Goal: Transaction & Acquisition: Purchase product/service

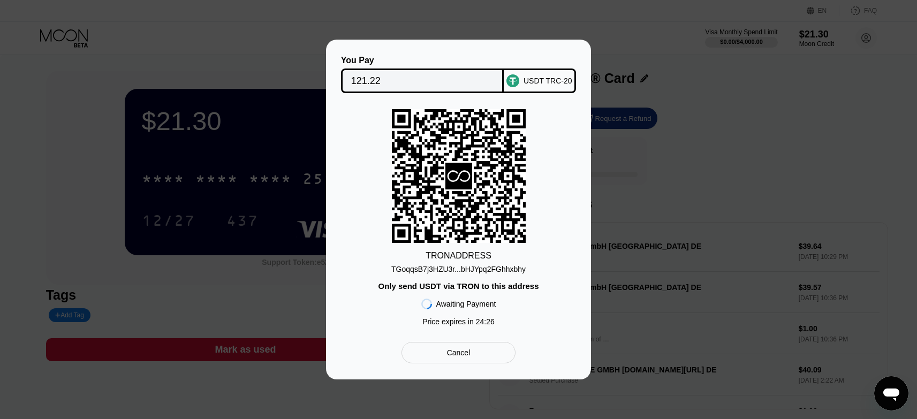
click at [489, 276] on div "TRON ADDRESS TGoqqsB7j3HZU3r...bHJYpq2FGhhxbhy Only send USDT via TRON to this …" at bounding box center [458, 220] width 233 height 222
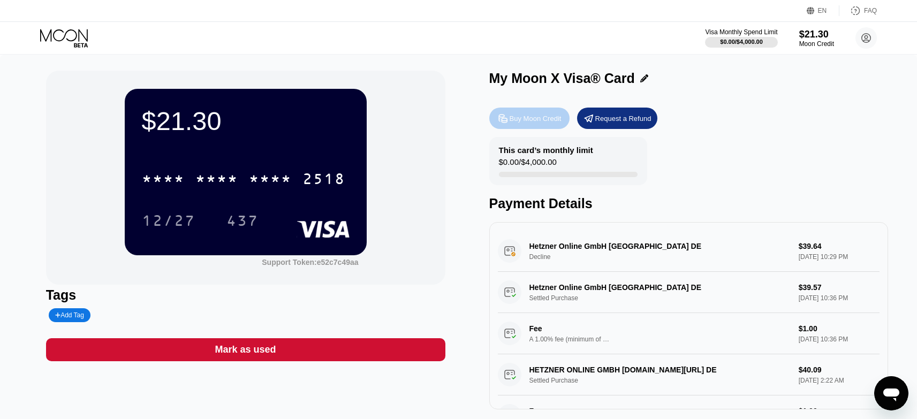
click at [539, 123] on div "Buy Moon Credit" at bounding box center [536, 118] width 52 height 9
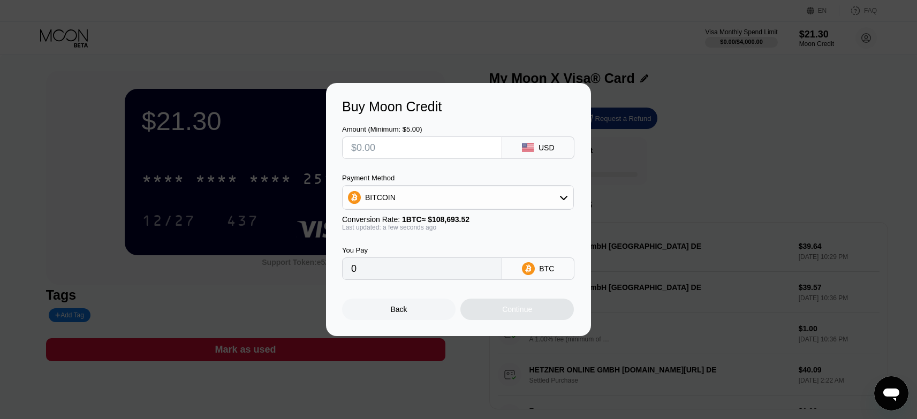
click at [440, 148] on input "text" at bounding box center [422, 147] width 142 height 21
click at [468, 187] on div "BITCOIN" at bounding box center [458, 197] width 232 height 25
click at [468, 193] on div "BITCOIN" at bounding box center [458, 197] width 231 height 21
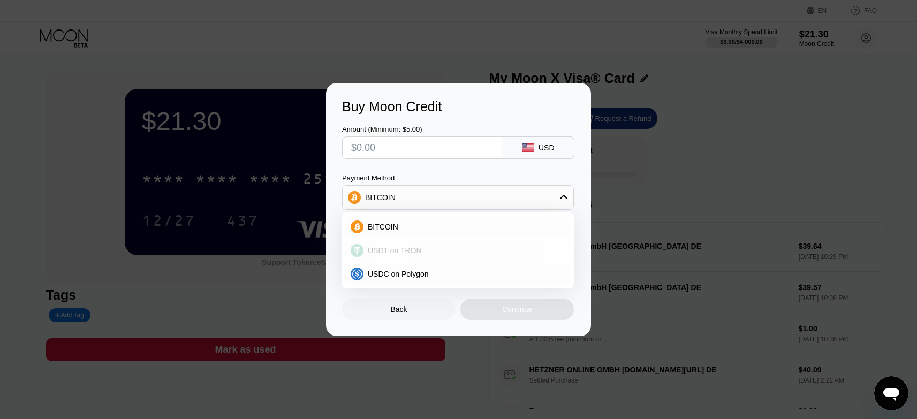
click at [388, 253] on span "USDT on TRON" at bounding box center [395, 250] width 54 height 9
click at [400, 154] on input "text" at bounding box center [422, 147] width 142 height 21
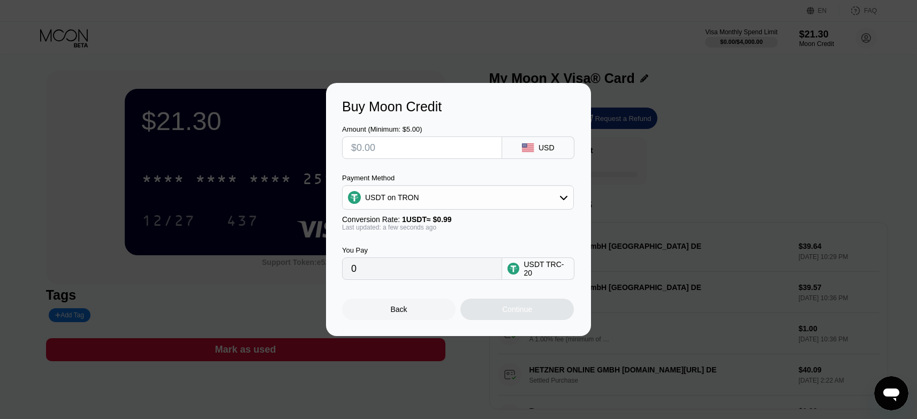
type input "0.00"
type input "$120"
type input "121.21"
type input "$120"
click at [474, 109] on div "Buy Moon Credit" at bounding box center [458, 107] width 233 height 16
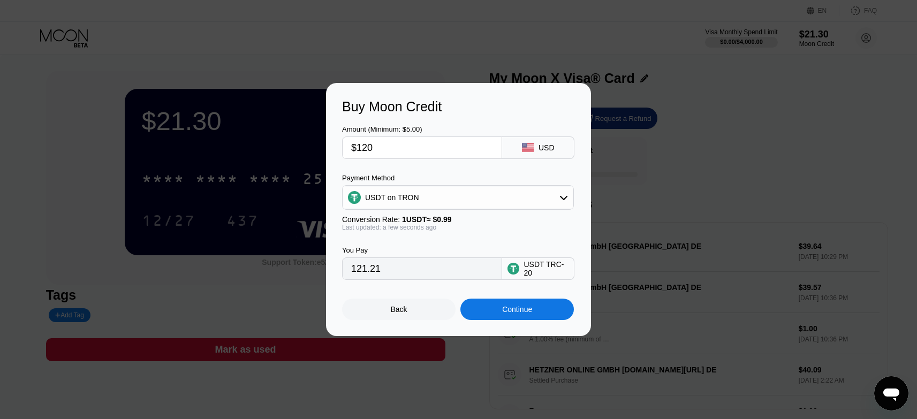
click at [532, 314] on div "Continue" at bounding box center [517, 309] width 30 height 9
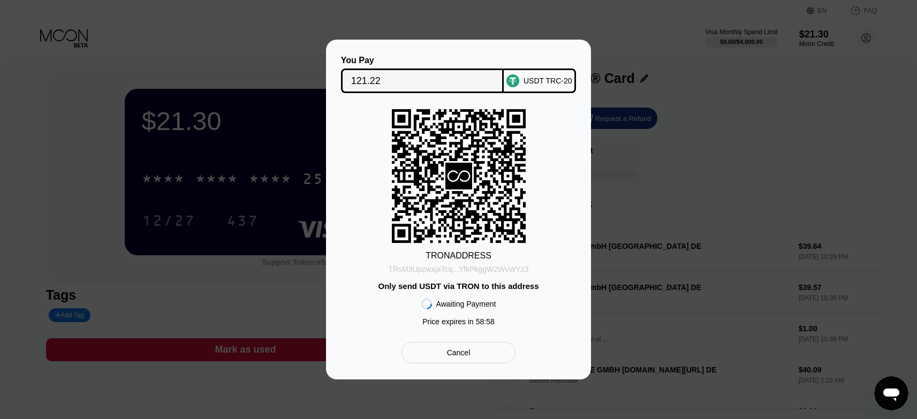
click at [468, 271] on div "TRsM3UpzwxjaTcq...YfkPkggW2WvWYz3" at bounding box center [458, 269] width 140 height 9
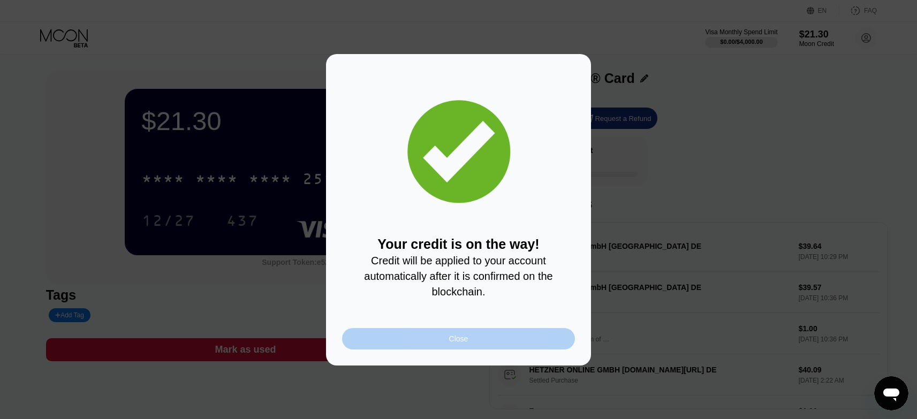
click at [467, 339] on div "Close" at bounding box center [458, 338] width 233 height 21
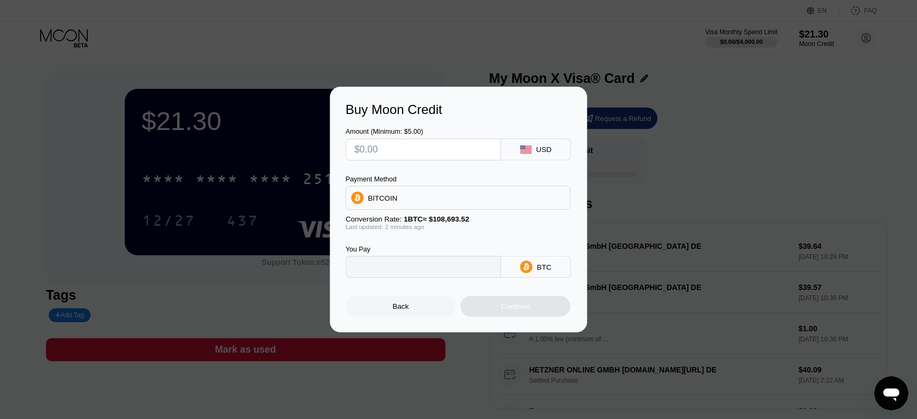
type input "0"
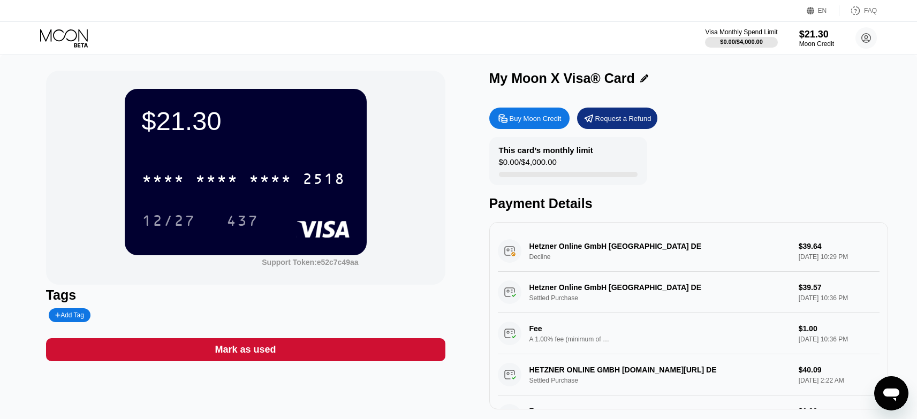
click at [196, 19] on div "EN Language Select an item Save FAQ" at bounding box center [458, 11] width 917 height 22
